Goal: Navigation & Orientation: Find specific page/section

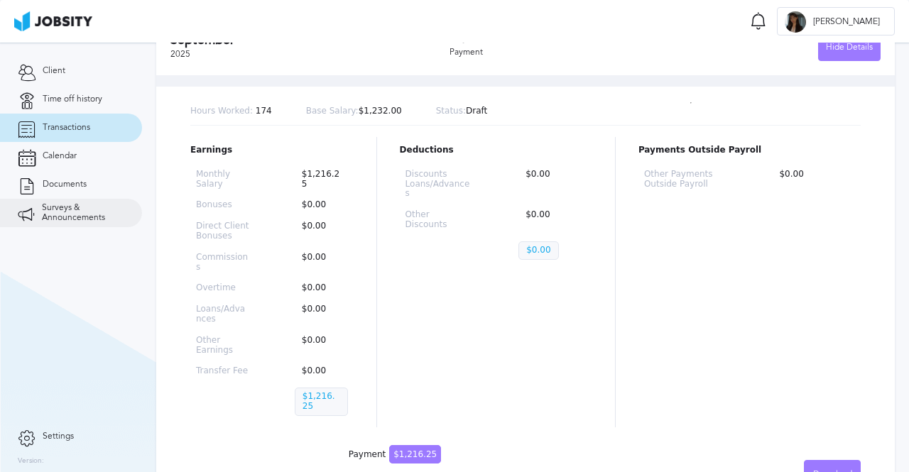
scroll to position [142, 0]
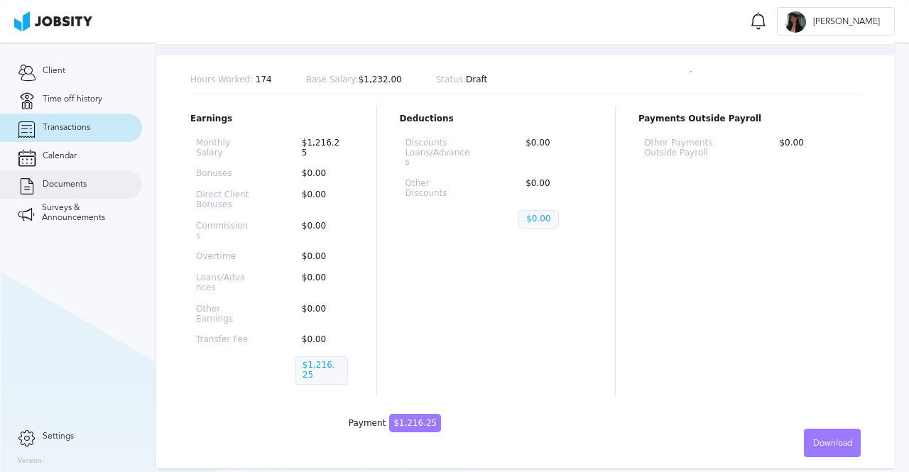
click at [37, 190] on link "Documents" at bounding box center [71, 184] width 142 height 28
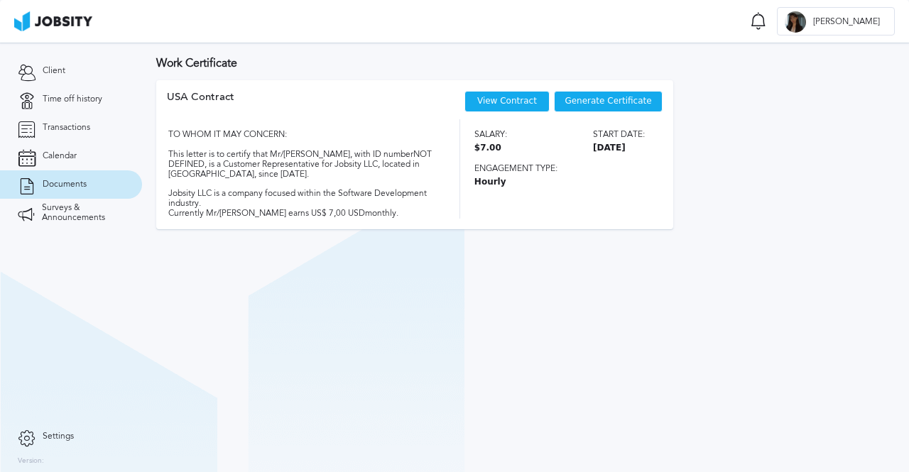
click at [508, 106] on link "View Contract" at bounding box center [507, 101] width 60 height 10
click at [65, 154] on span "Calendar" at bounding box center [60, 156] width 34 height 10
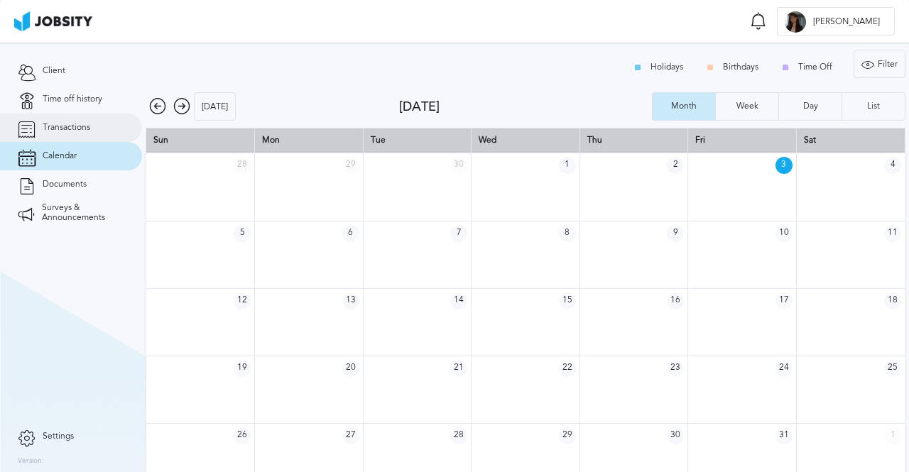
click at [76, 137] on link "Transactions" at bounding box center [71, 128] width 142 height 28
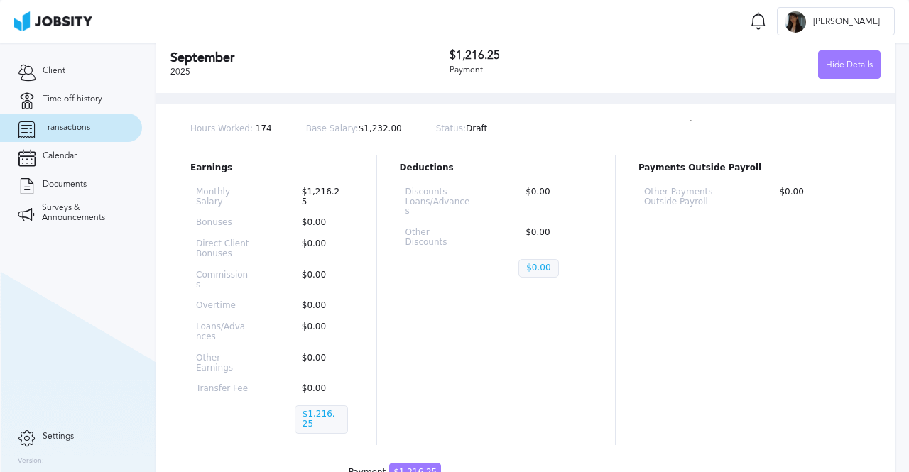
scroll to position [71, 0]
